Goal: Complete application form

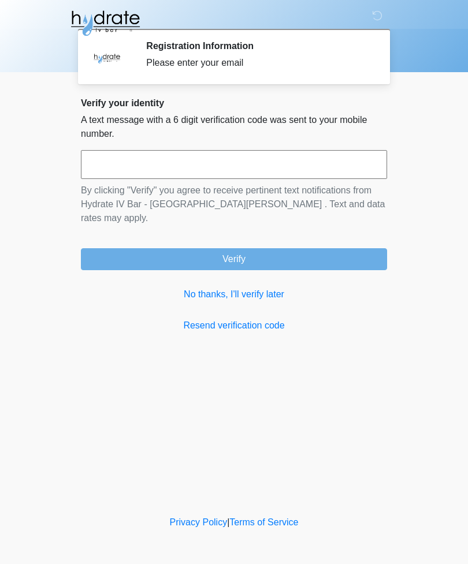
click at [253, 161] on input "text" at bounding box center [234, 164] width 306 height 29
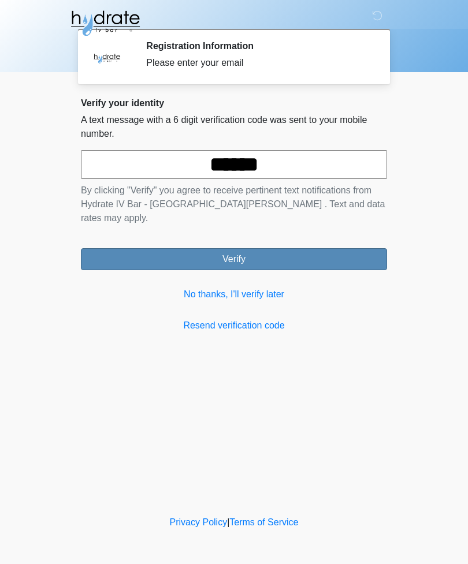
type input "******"
click at [316, 248] on button "Verify" at bounding box center [234, 259] width 306 height 22
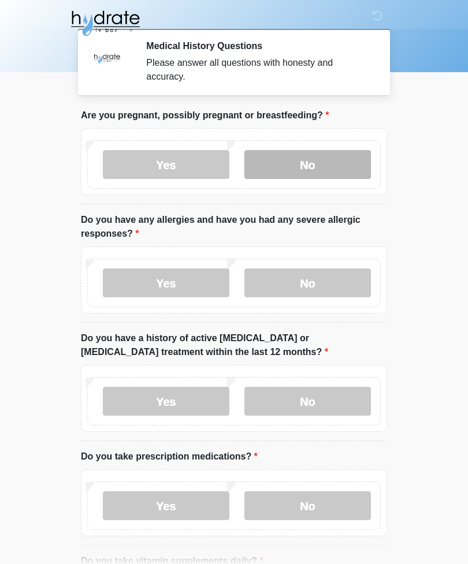
click at [338, 166] on label "No" at bounding box center [307, 164] width 126 height 29
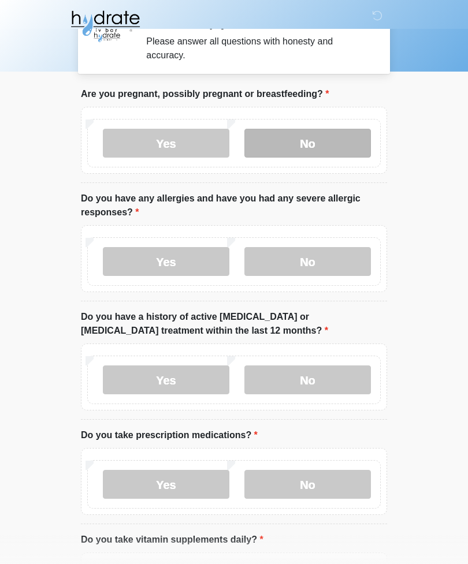
scroll to position [28, 0]
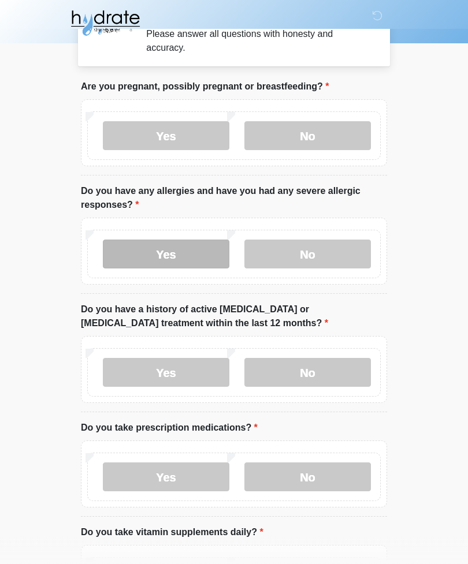
click at [136, 258] on label "Yes" at bounding box center [166, 254] width 126 height 29
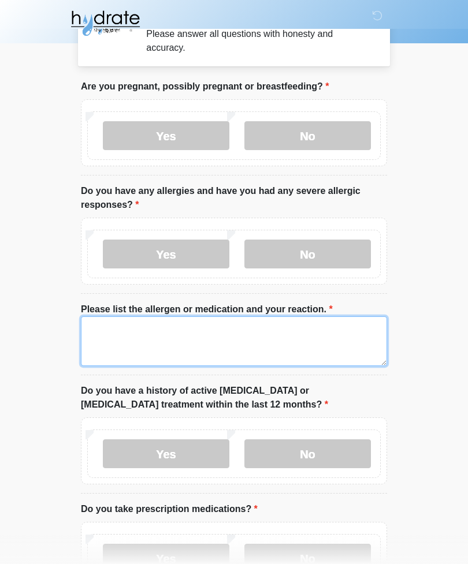
click at [173, 334] on textarea "Please list the allergen or medication and your reaction." at bounding box center [234, 341] width 306 height 50
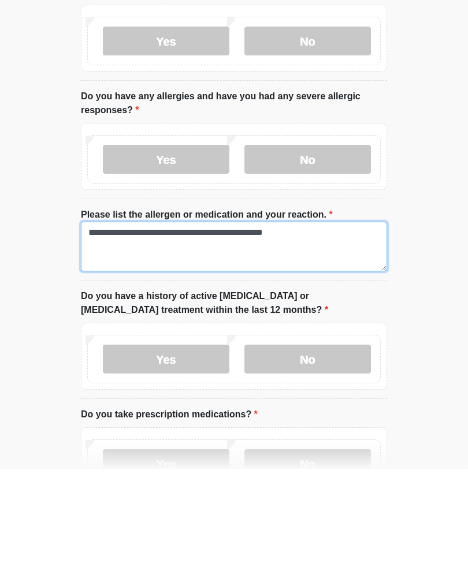
type textarea "**********"
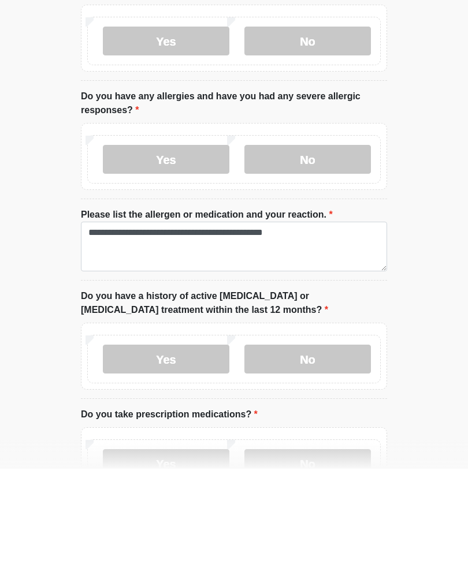
click at [438, 287] on body "‎ ‎ ‎ Medical History Questions Please answer all questions with honesty and ac…" at bounding box center [234, 254] width 468 height 564
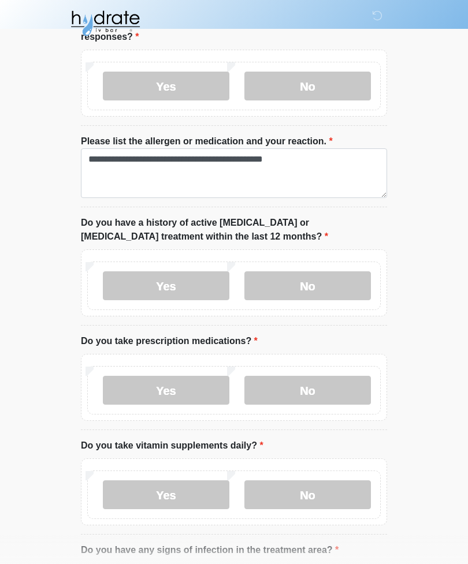
scroll to position [210, 0]
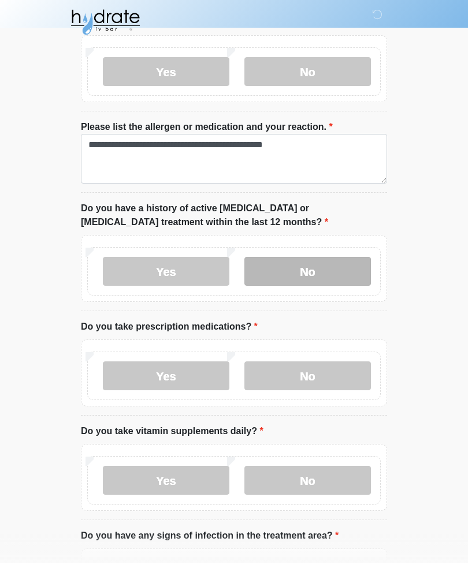
click at [333, 274] on label "No" at bounding box center [307, 272] width 126 height 29
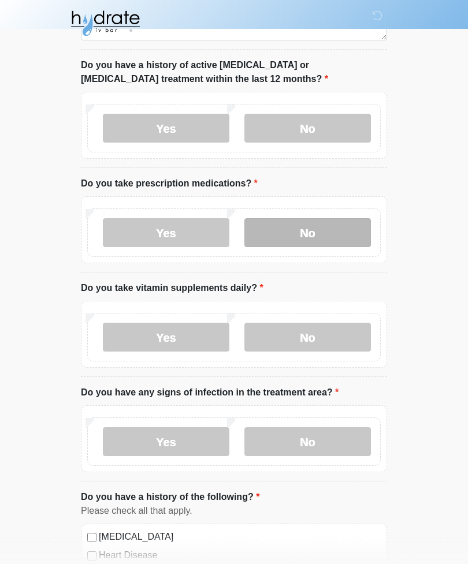
click at [338, 240] on label "No" at bounding box center [307, 232] width 126 height 29
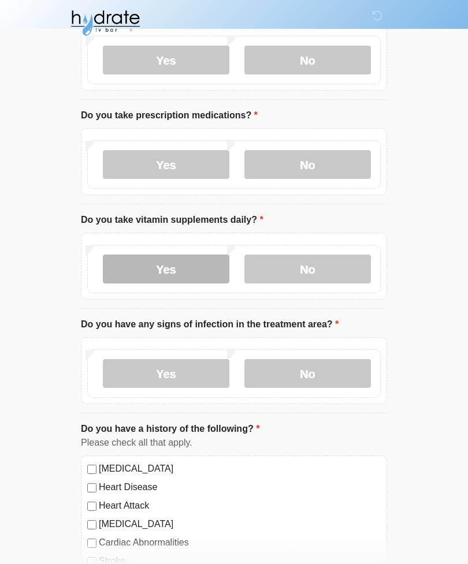
click at [204, 272] on label "Yes" at bounding box center [166, 269] width 126 height 29
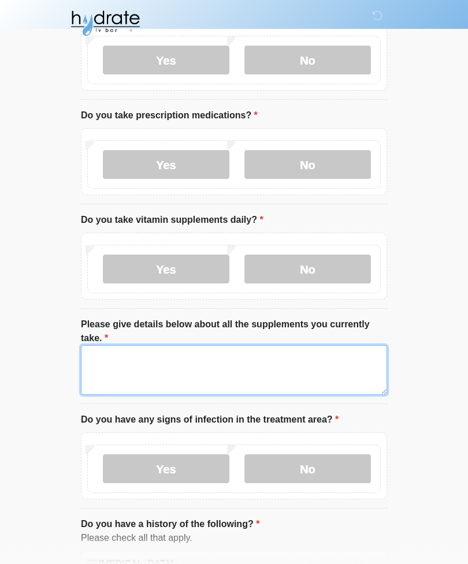
click at [154, 356] on textarea "Please give details below about all the supplements you currently take." at bounding box center [234, 370] width 306 height 50
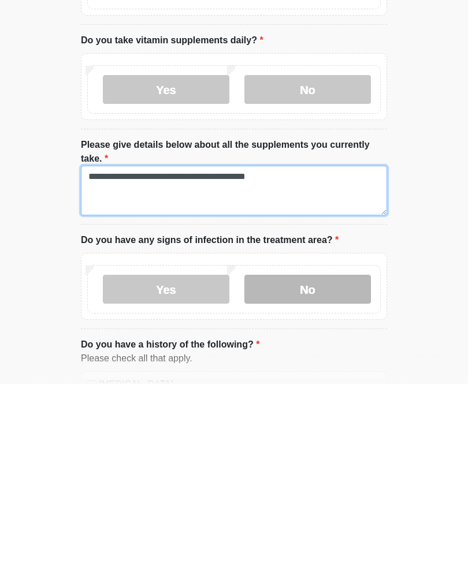
type textarea "**********"
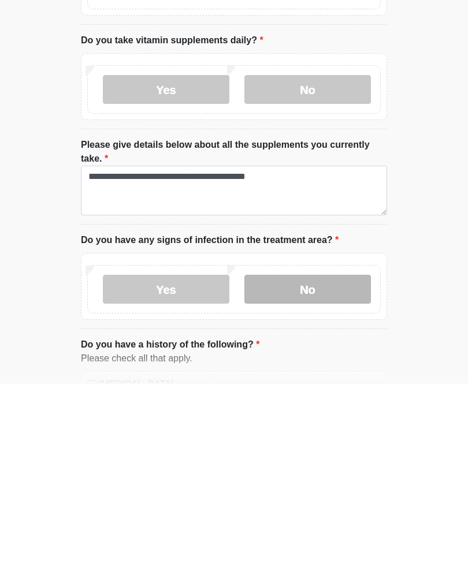
click at [326, 455] on label "No" at bounding box center [307, 469] width 126 height 29
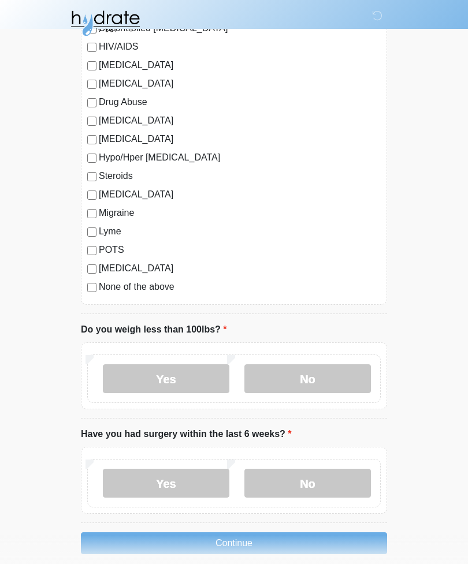
scroll to position [1304, 0]
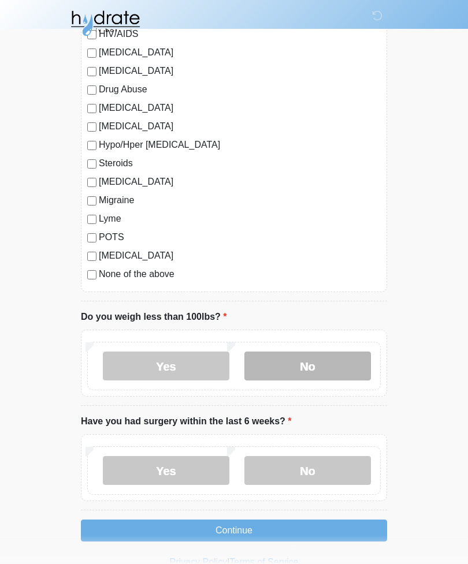
click at [329, 360] on label "No" at bounding box center [307, 366] width 126 height 29
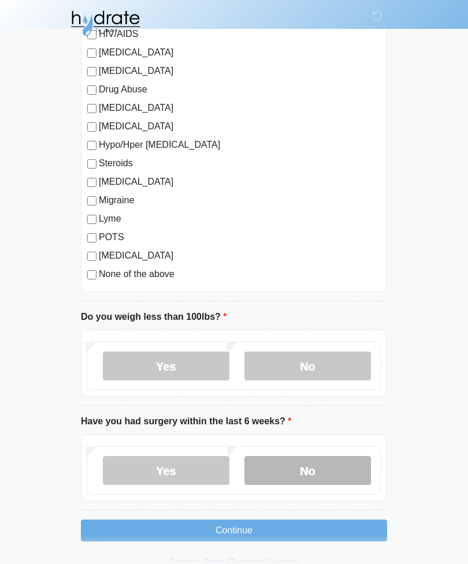
click at [327, 460] on label "No" at bounding box center [307, 470] width 126 height 29
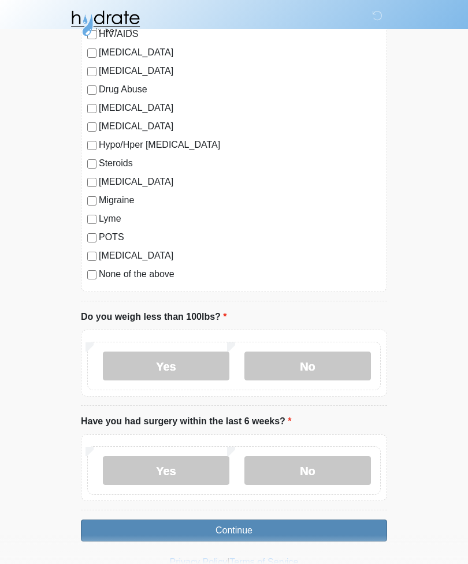
click at [350, 526] on button "Continue" at bounding box center [234, 531] width 306 height 22
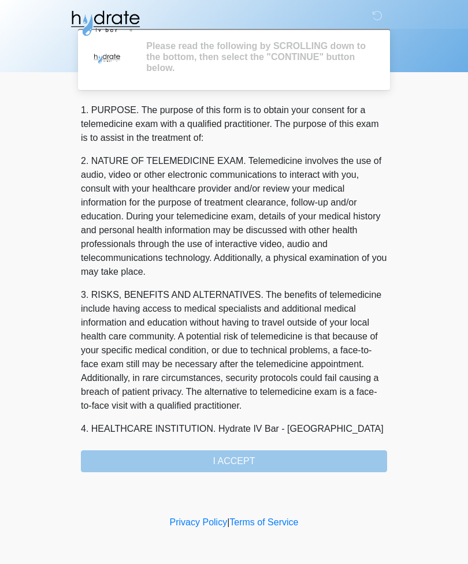
scroll to position [0, 0]
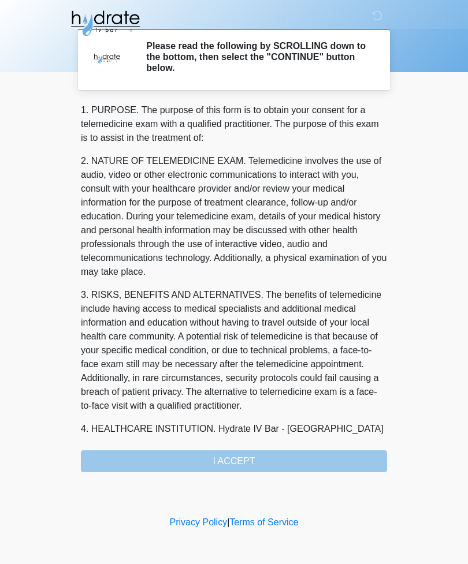
click at [308, 454] on div "1. PURPOSE. The purpose of this form is to obtain your consent for a telemedici…" at bounding box center [234, 287] width 306 height 369
click at [262, 456] on div "1. PURPOSE. The purpose of this form is to obtain your consent for a telemedici…" at bounding box center [234, 287] width 306 height 369
click at [355, 314] on p "3. RISKS, BENEFITS AND ALTERNATIVES. The benefits of telemedicine include havin…" at bounding box center [234, 350] width 306 height 125
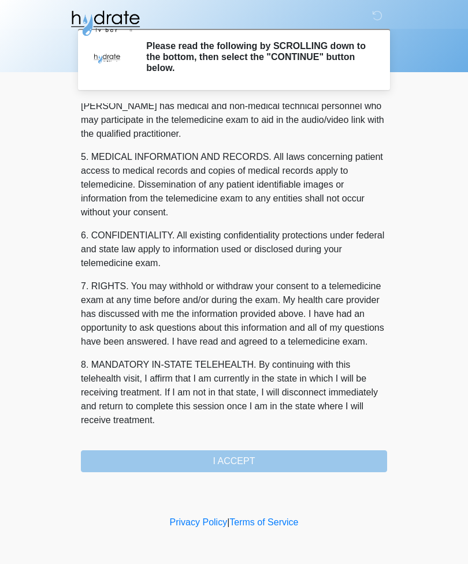
scroll to position [351, 0]
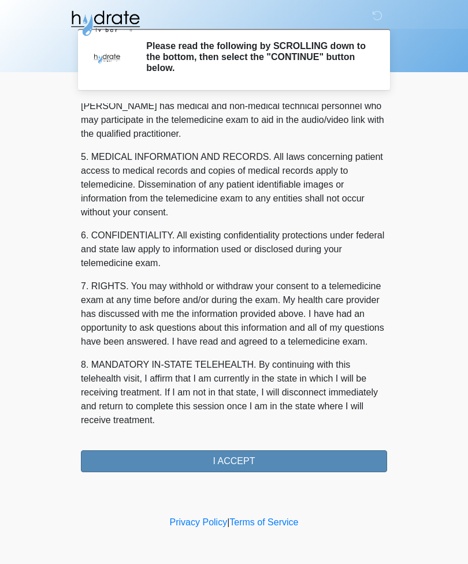
click at [275, 463] on button "I ACCEPT" at bounding box center [234, 461] width 306 height 22
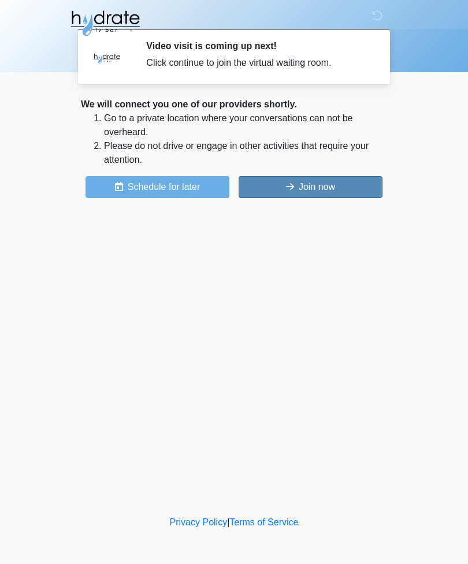
click at [335, 191] on button "Join now" at bounding box center [310, 187] width 144 height 22
